Goal: Transaction & Acquisition: Purchase product/service

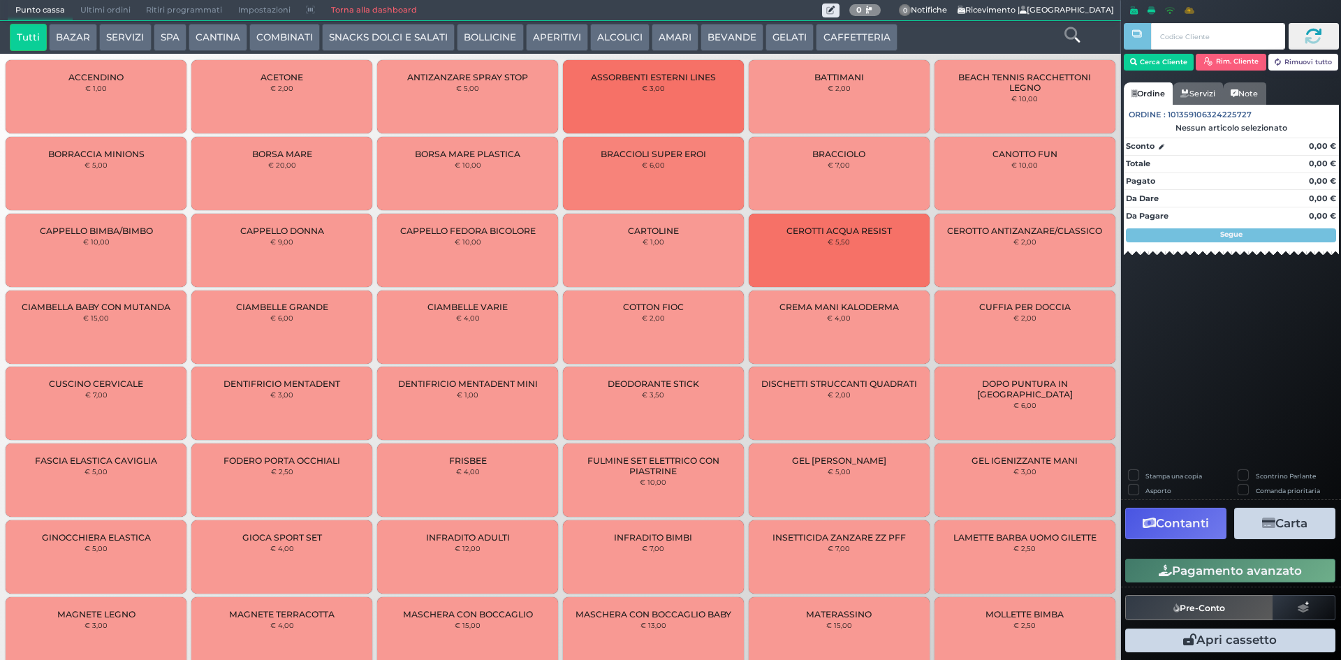
click at [856, 40] on button "CAFFETTERIA" at bounding box center [856, 38] width 81 height 28
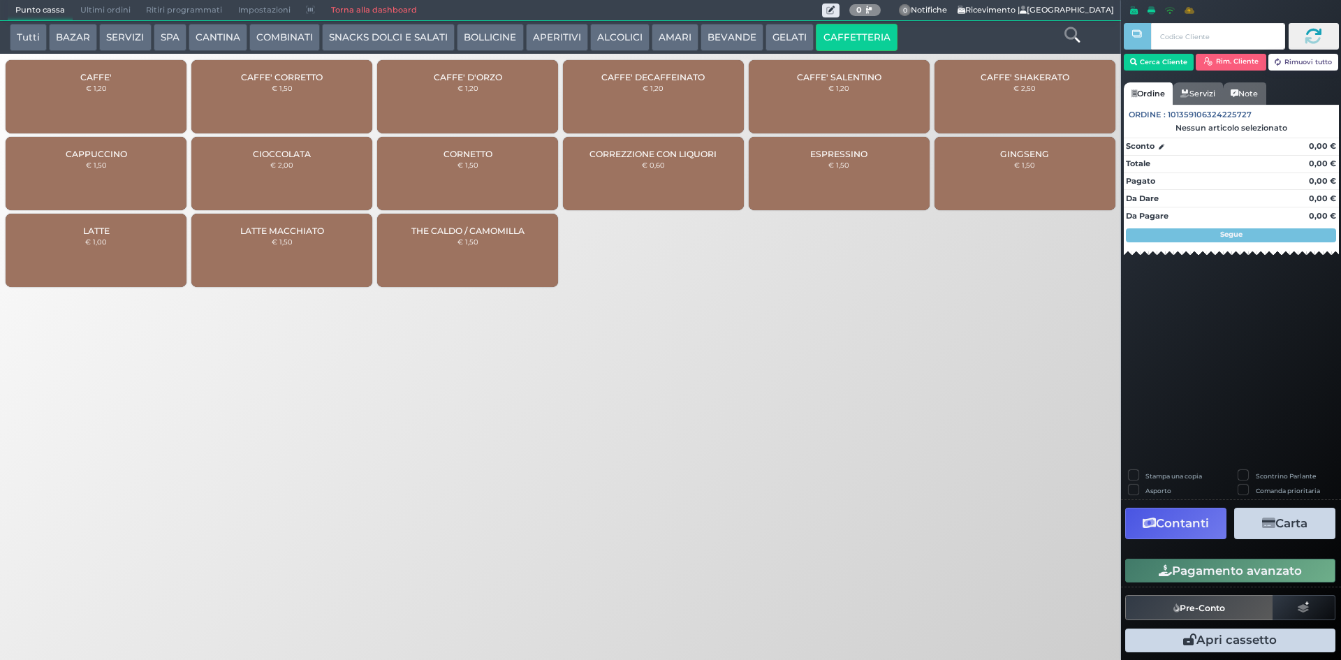
click at [50, 73] on div "CAFFE' € 1,20" at bounding box center [96, 96] width 181 height 73
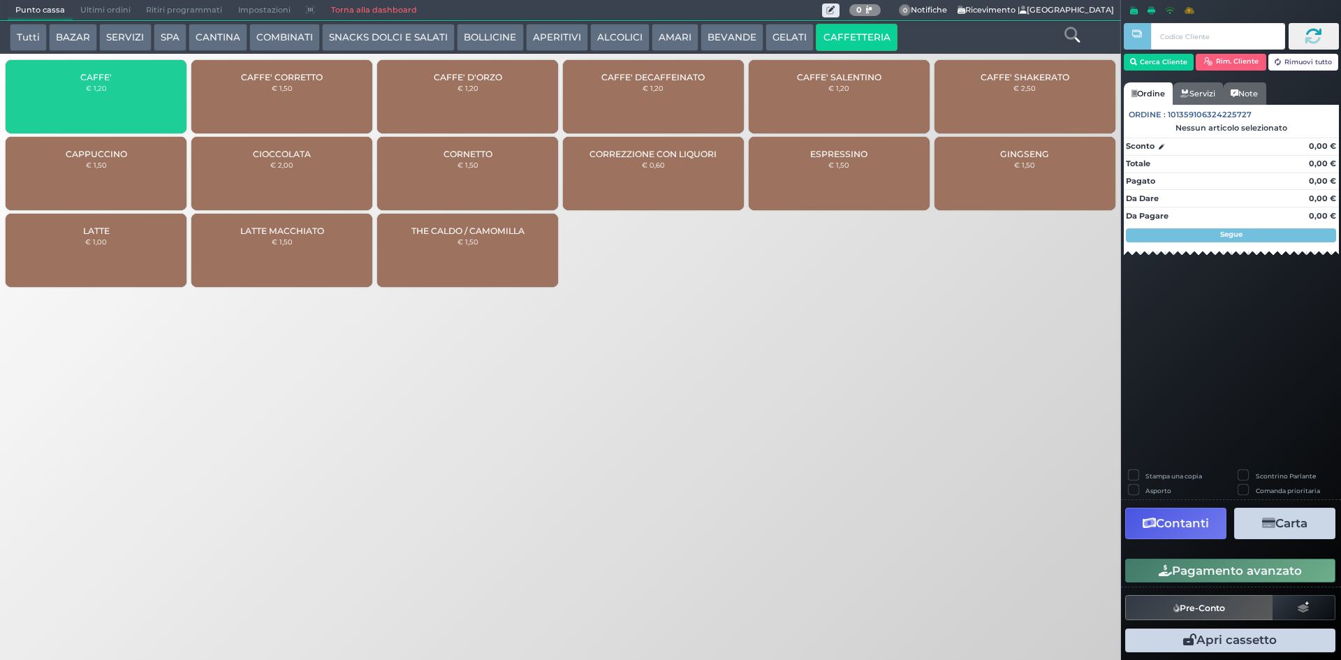
click at [1140, 570] on button "Pagamento avanzato" at bounding box center [1230, 571] width 210 height 24
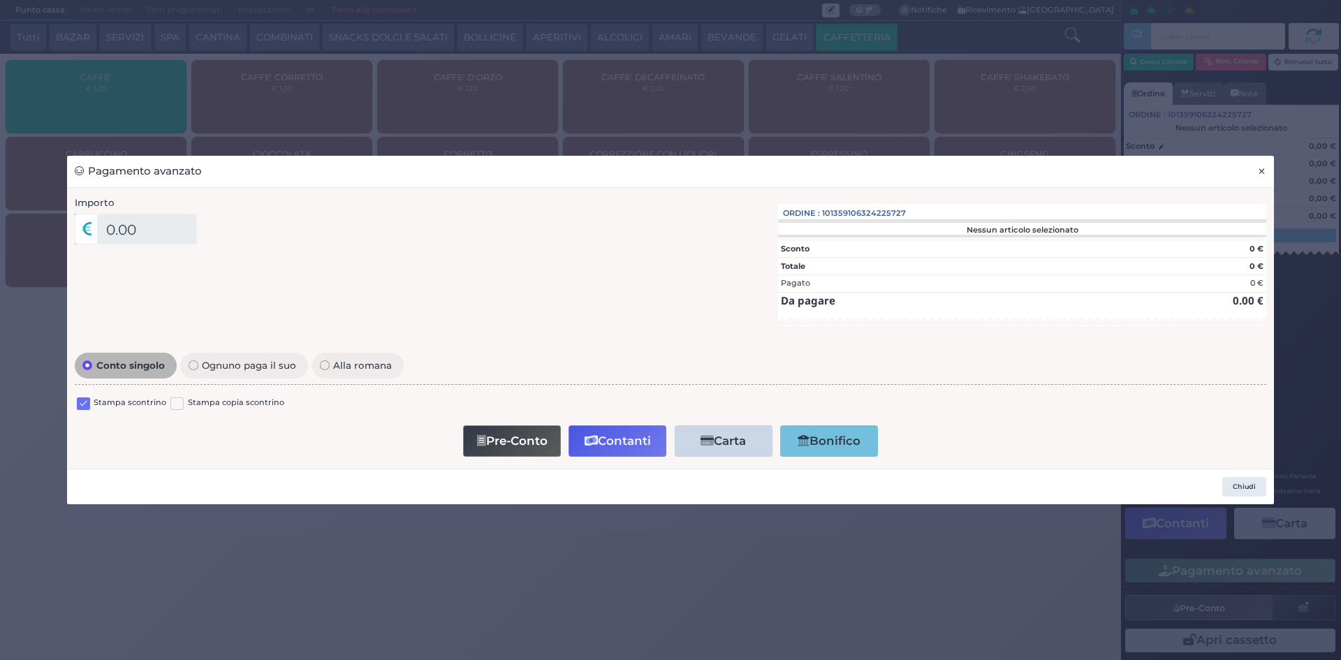
click at [1253, 167] on button "×" at bounding box center [1262, 171] width 24 height 31
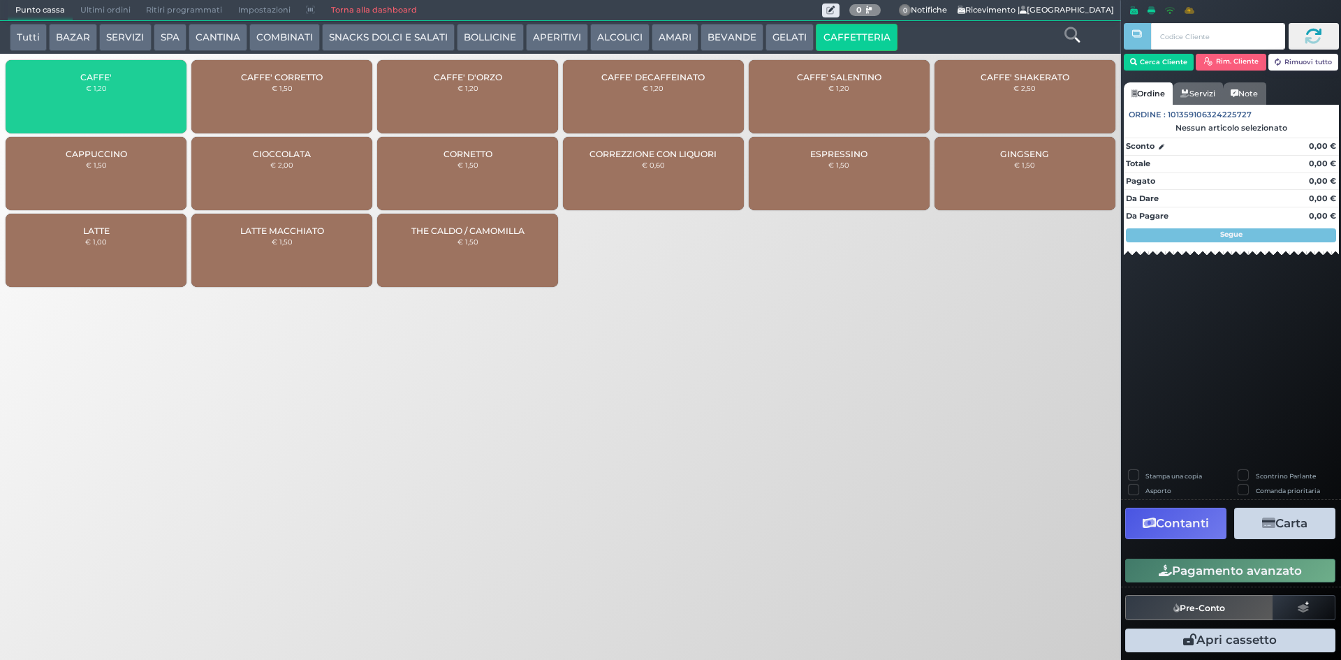
click at [79, 76] on div "CAFFE' € 1,20" at bounding box center [96, 96] width 181 height 73
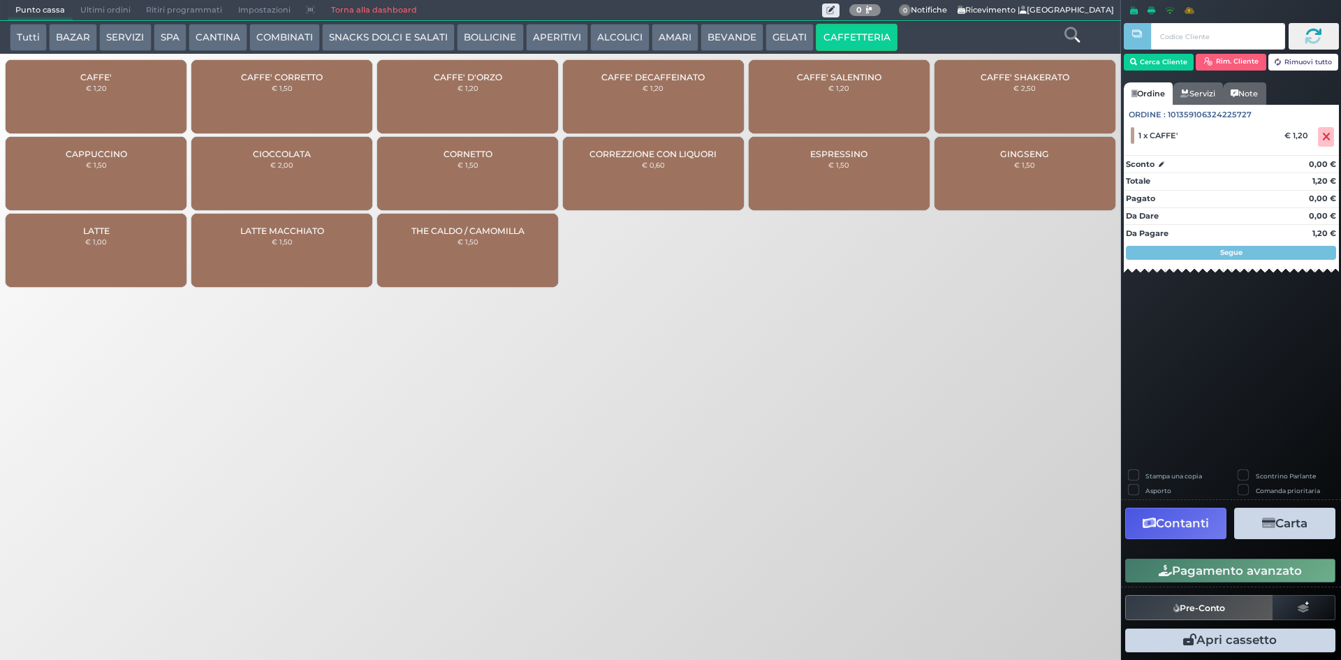
click at [157, 113] on div "CAFFE' € 1,20" at bounding box center [96, 96] width 181 height 73
click at [1330, 138] on icon at bounding box center [1326, 137] width 8 height 1
click at [80, 112] on div "CAFFE' € 1,20" at bounding box center [96, 96] width 181 height 73
click at [1192, 569] on button "Pagamento avanzato" at bounding box center [1230, 571] width 210 height 24
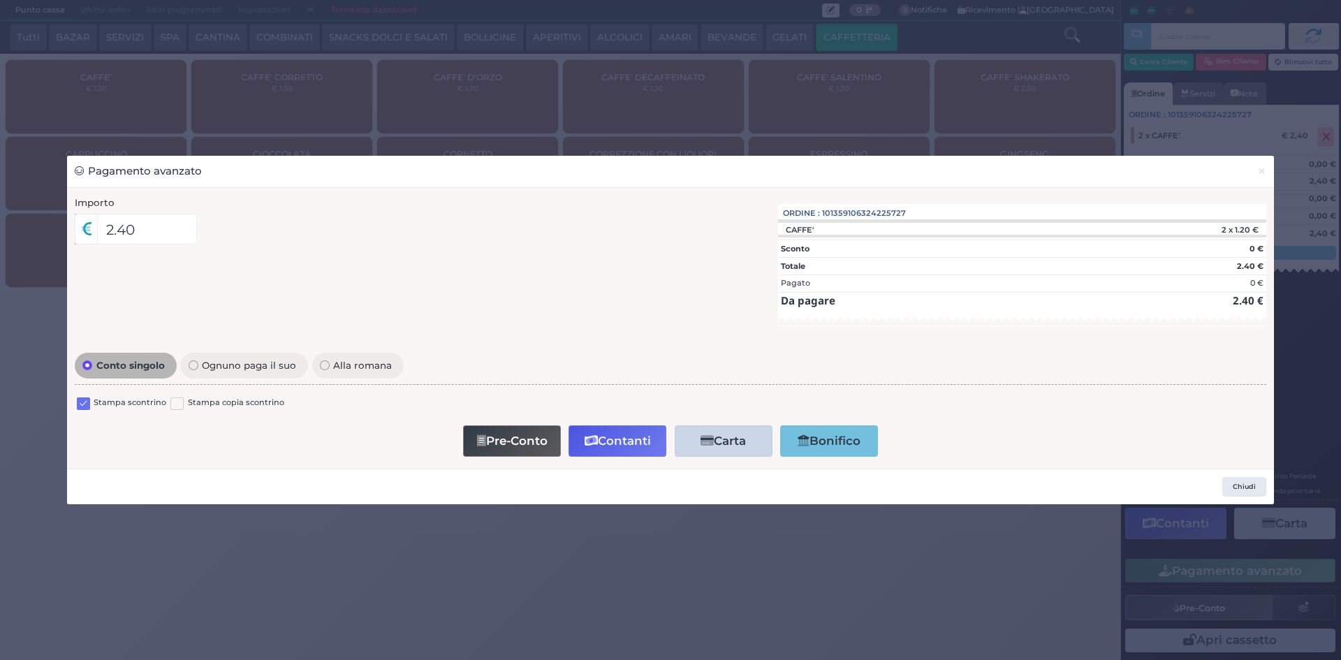
click at [81, 405] on label at bounding box center [83, 403] width 13 height 13
click at [0, 0] on input "checkbox" at bounding box center [0, 0] width 0 height 0
drag, startPoint x: 627, startPoint y: 444, endPoint x: 611, endPoint y: 441, distance: 15.6
click at [625, 443] on button "Contanti" at bounding box center [618, 440] width 98 height 31
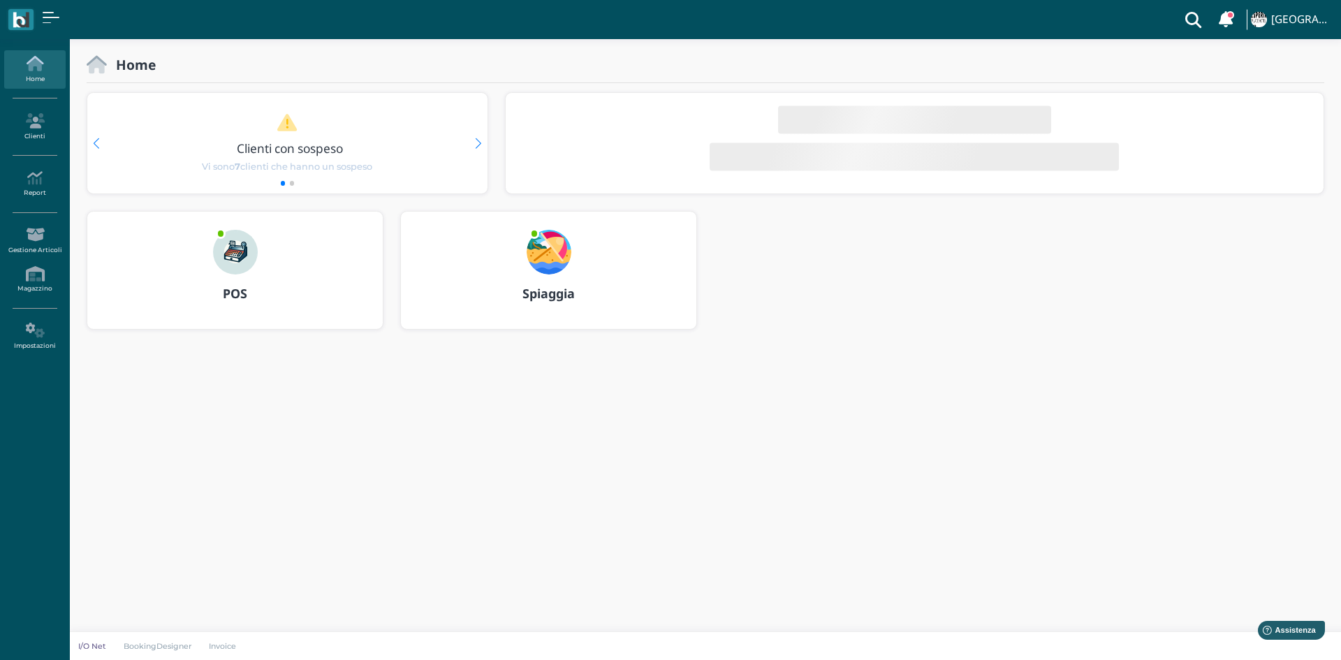
click at [275, 305] on div "POS" at bounding box center [234, 294] width 295 height 39
click at [260, 292] on h3 "POS" at bounding box center [235, 294] width 270 height 14
click at [239, 285] on b "POS" at bounding box center [235, 293] width 24 height 17
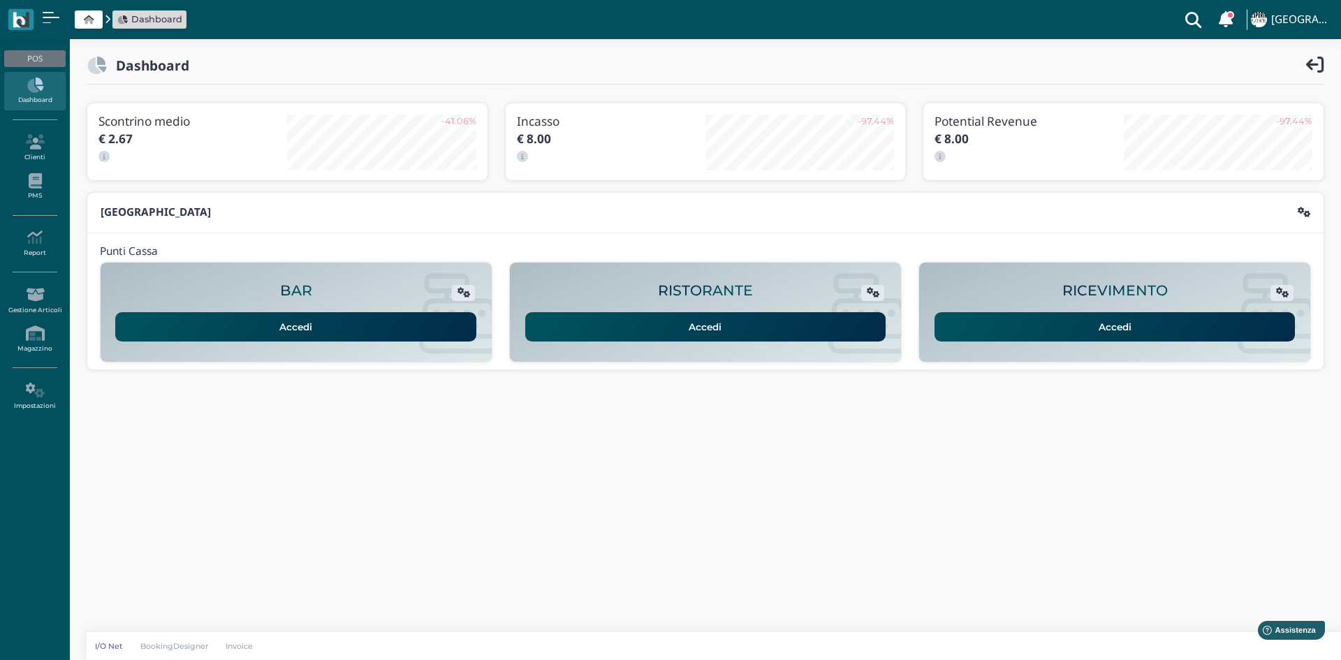
drag, startPoint x: 220, startPoint y: 279, endPoint x: 993, endPoint y: 322, distance: 773.8
click at [993, 322] on link "Accedi" at bounding box center [1115, 326] width 361 height 29
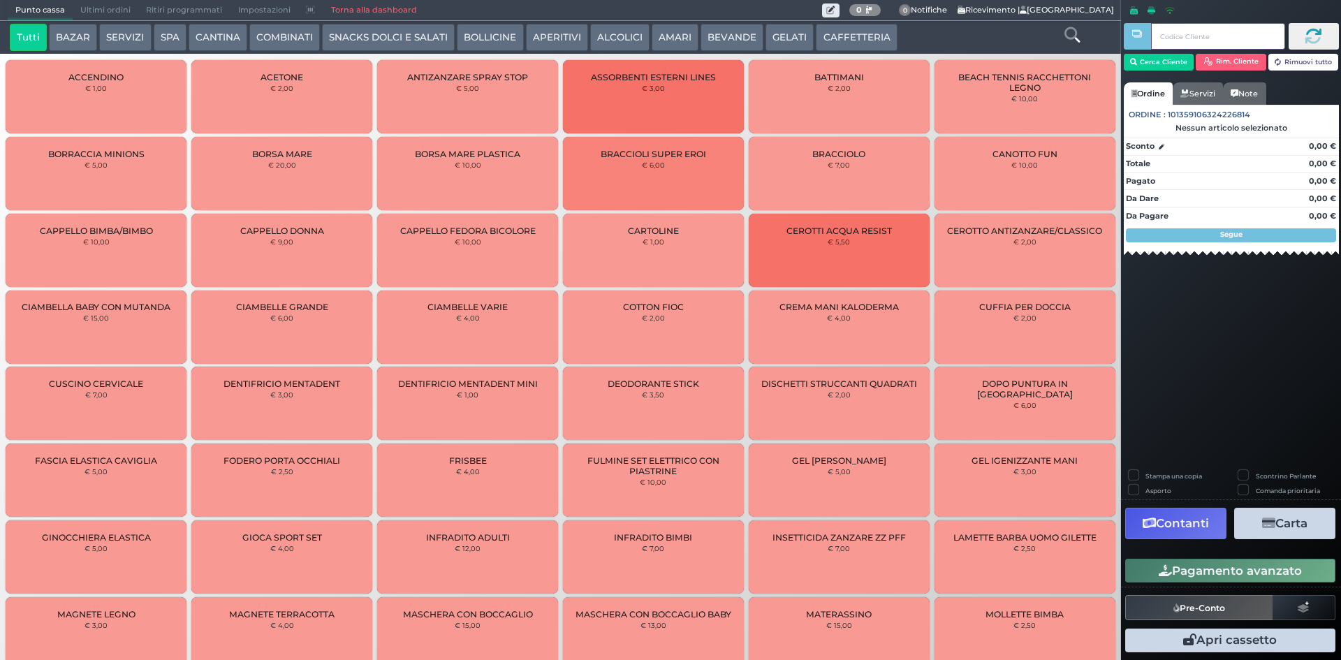
type input "+"
click at [749, 34] on button "BEVANDE" at bounding box center [732, 38] width 63 height 28
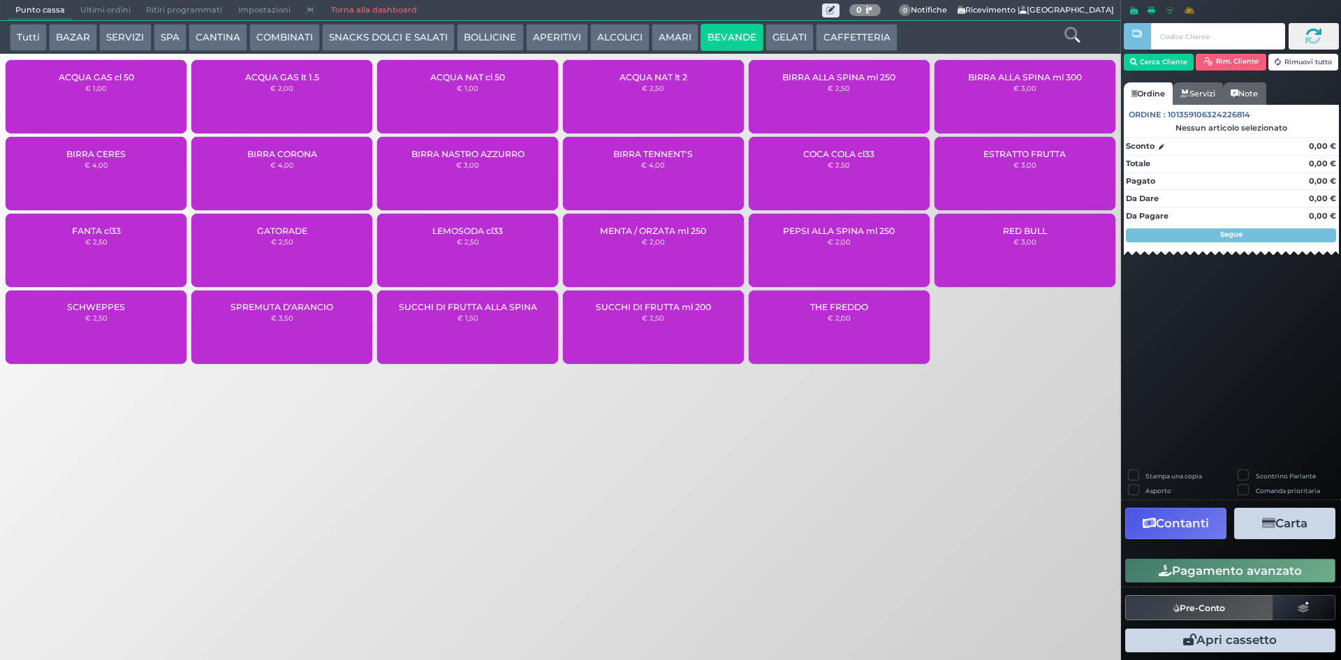
click at [631, 97] on div "ACQUA NAT lt 2 € 2,50" at bounding box center [653, 96] width 181 height 73
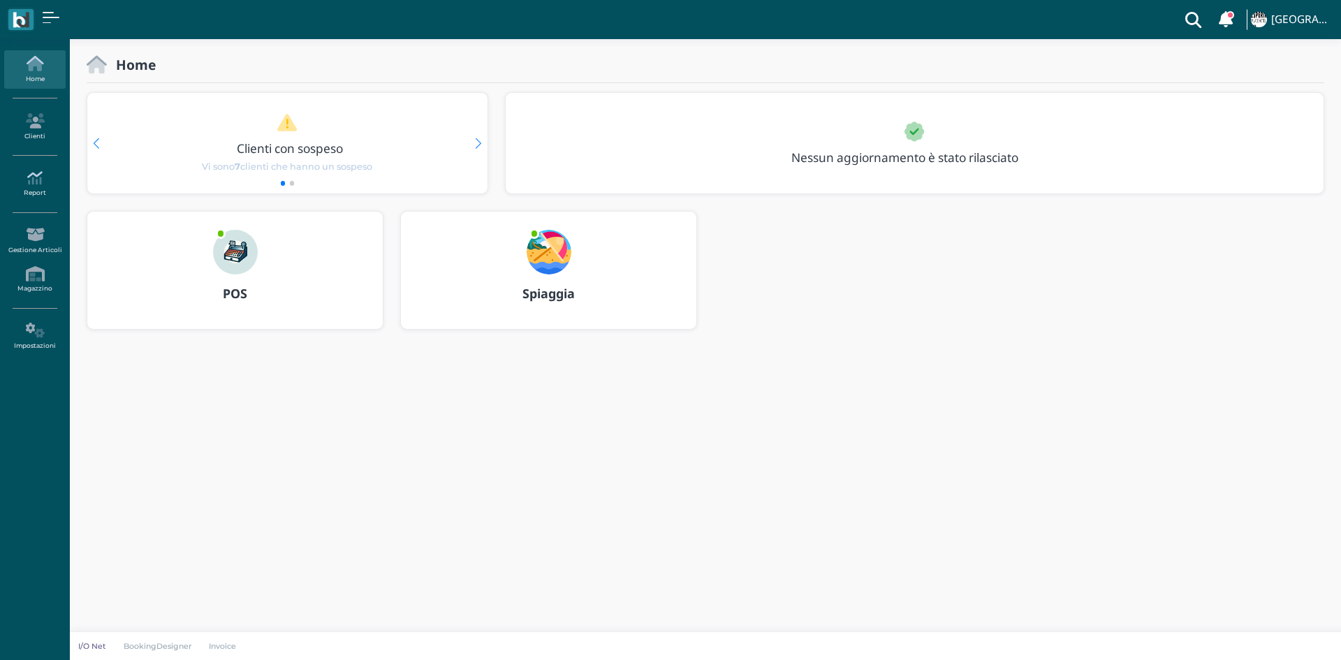
click at [8, 179] on icon at bounding box center [34, 177] width 61 height 15
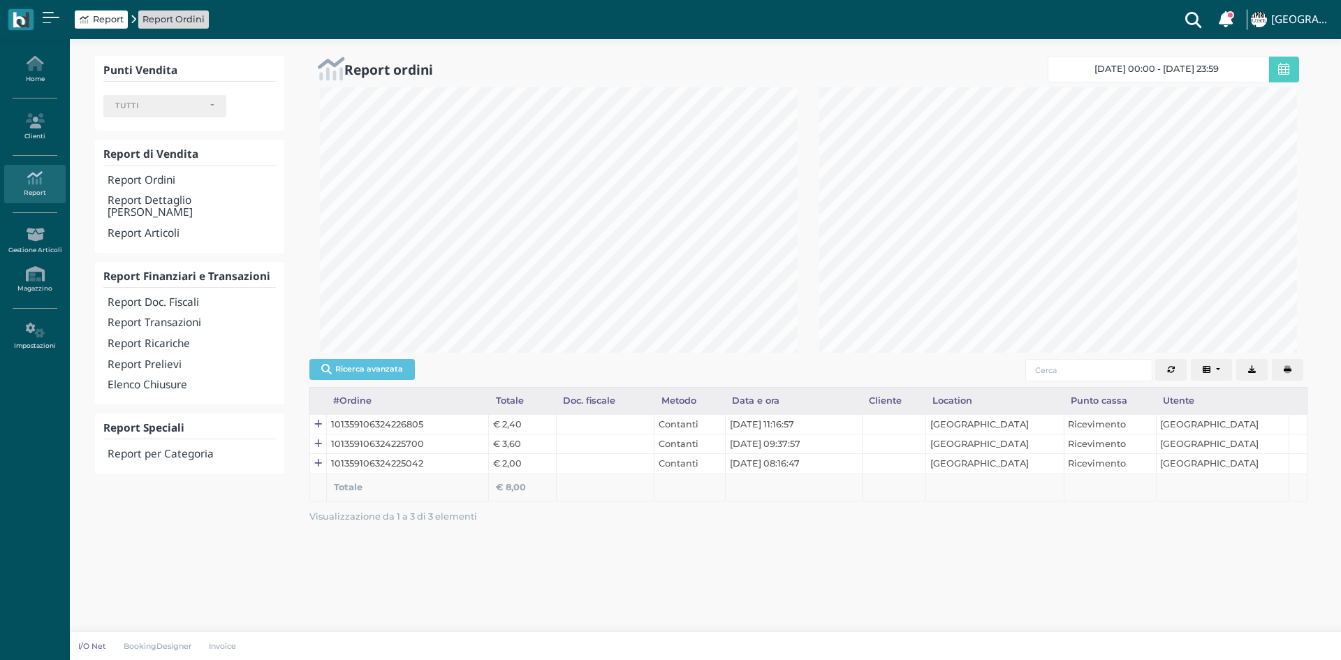
select select
click at [175, 319] on div "Report Transazioni" at bounding box center [189, 323] width 173 height 21
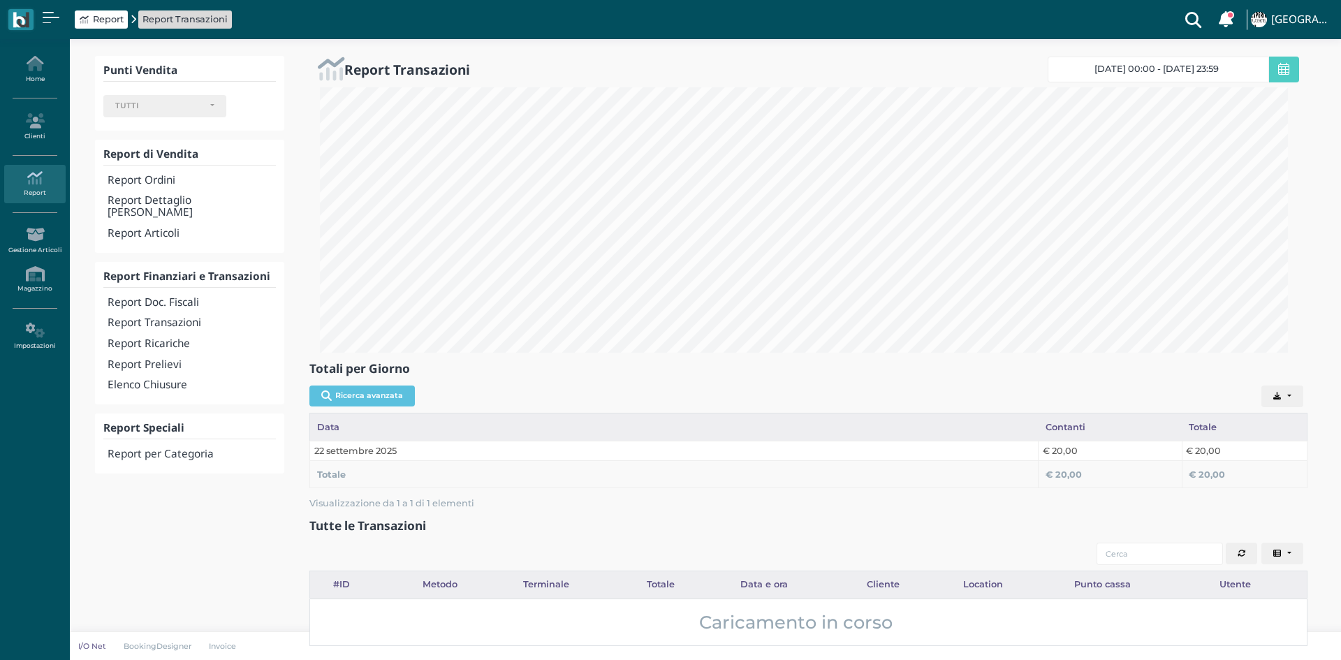
select select
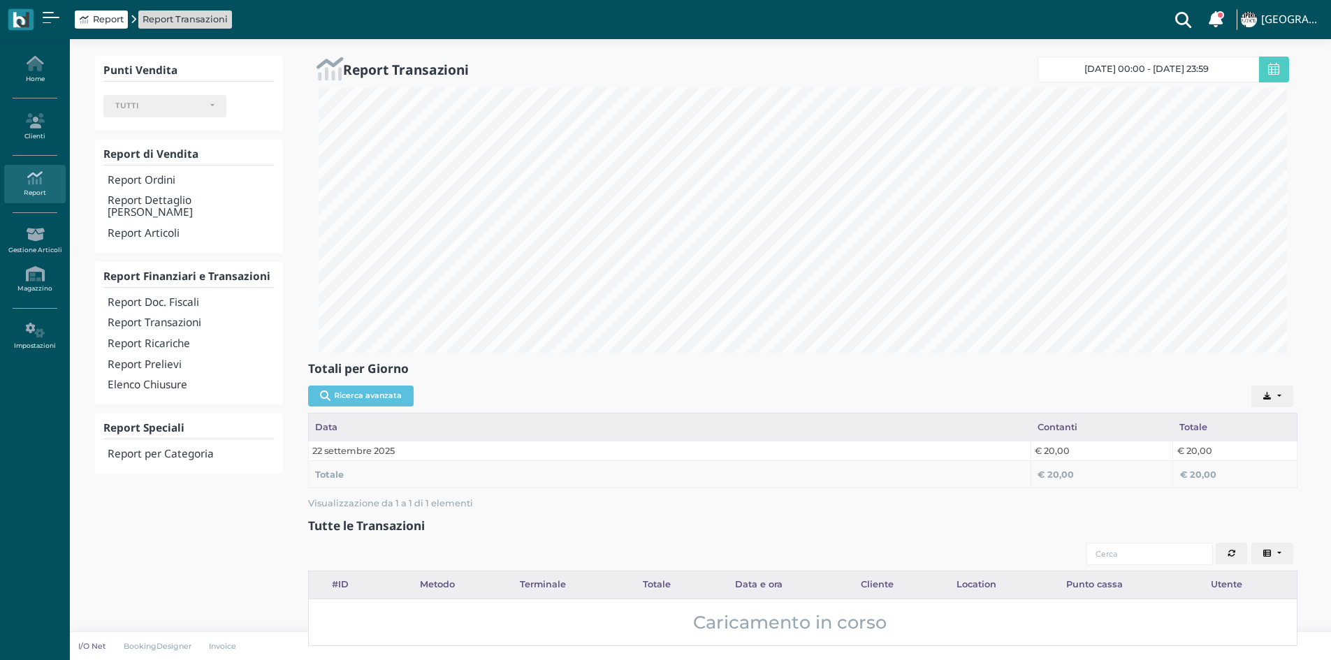
scroll to position [265, 989]
